Goal: Transaction & Acquisition: Download file/media

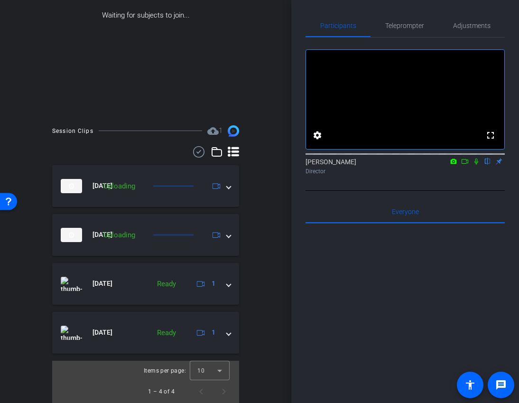
click at [466, 131] on div "fullscreen settings [PERSON_NAME] flip Director" at bounding box center [405, 113] width 199 height 129
click at [466, 166] on mat-icon at bounding box center [464, 161] width 11 height 9
click at [488, 165] on icon at bounding box center [488, 161] width 8 height 7
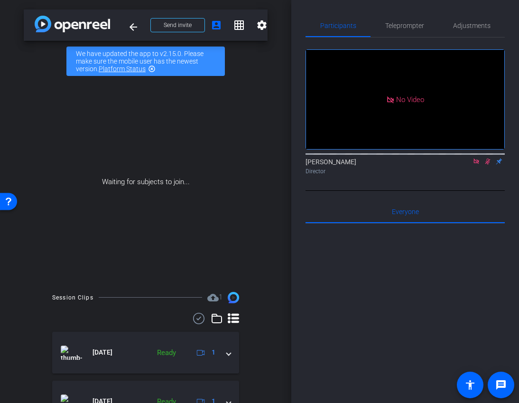
scroll to position [167, 0]
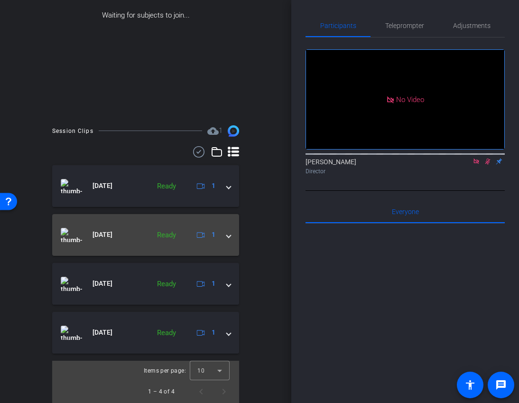
click at [229, 238] on span at bounding box center [229, 235] width 4 height 10
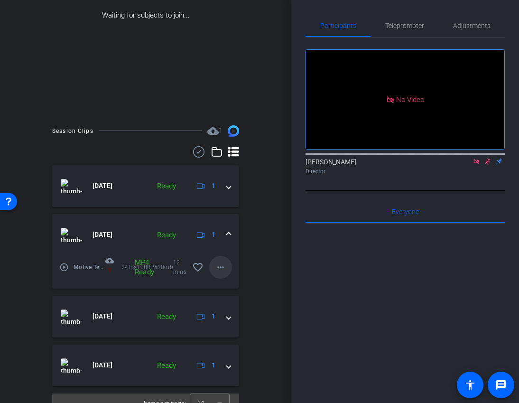
click at [217, 276] on span at bounding box center [220, 267] width 23 height 23
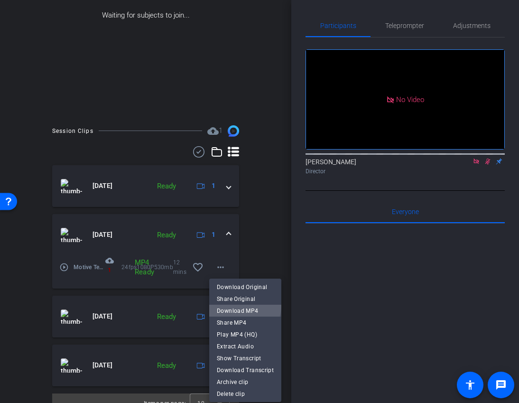
click at [242, 306] on span "Download MP4" at bounding box center [245, 310] width 57 height 11
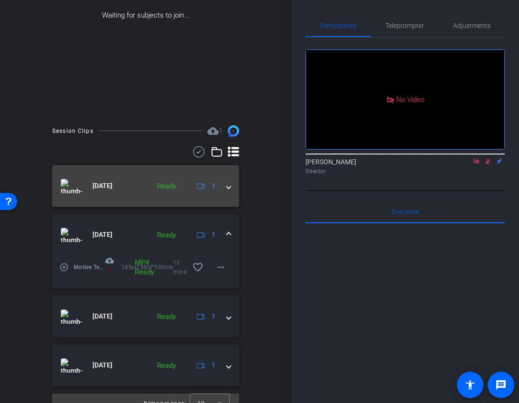
click at [227, 191] on mat-expansion-panel-header "Oct 15, 2025 Ready 1" at bounding box center [145, 186] width 187 height 42
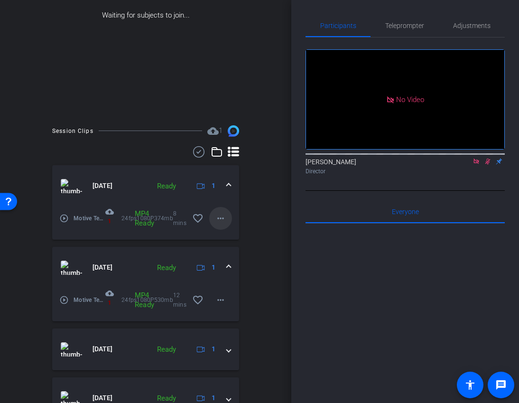
click at [220, 218] on mat-icon "more_horiz" at bounding box center [220, 218] width 11 height 11
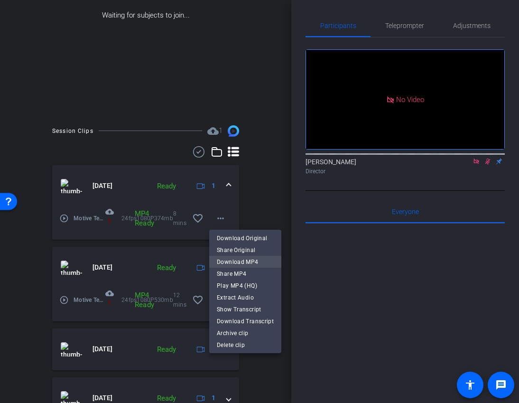
click at [238, 265] on span "Download MP4" at bounding box center [245, 261] width 57 height 11
